Goal: Find specific page/section: Find specific page/section

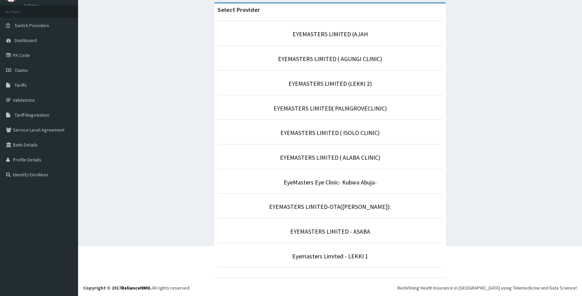
scroll to position [34, 0]
click at [347, 208] on link "EYEMASTERS LIMITED-OTA([PERSON_NAME]):" at bounding box center [330, 206] width 122 height 8
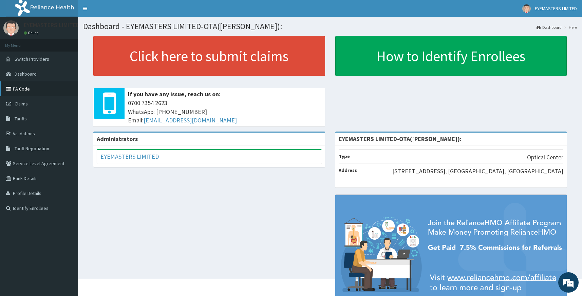
click at [30, 89] on link "PA Code" at bounding box center [39, 88] width 78 height 15
